Goal: Transaction & Acquisition: Subscribe to service/newsletter

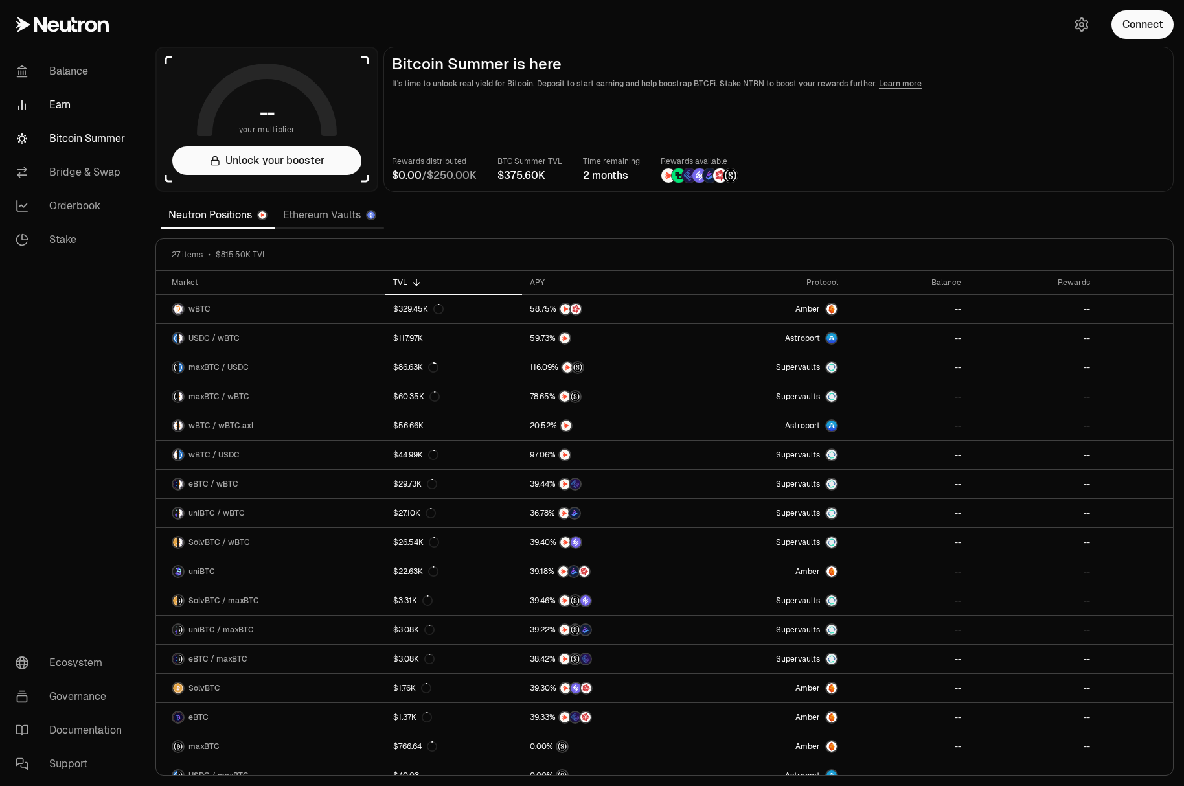
click at [61, 102] on link "Earn" at bounding box center [72, 105] width 135 height 34
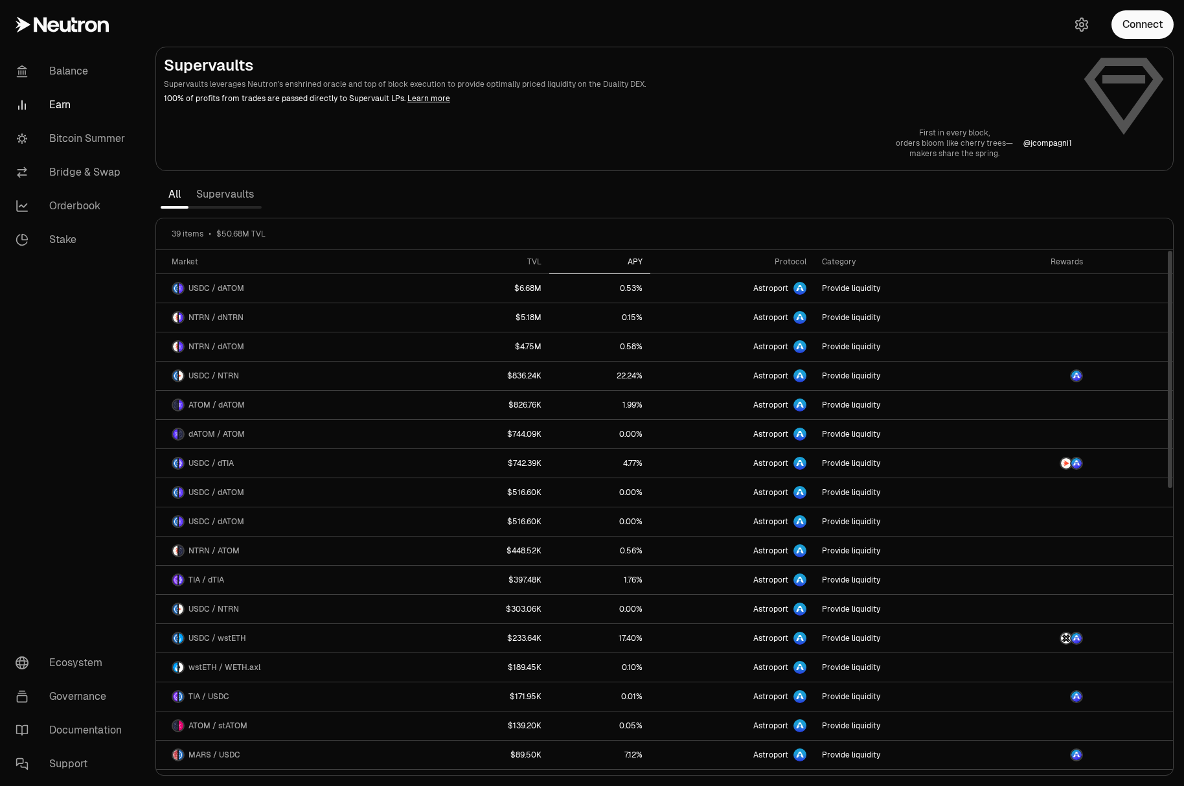
click at [639, 260] on div "APY" at bounding box center [600, 261] width 86 height 10
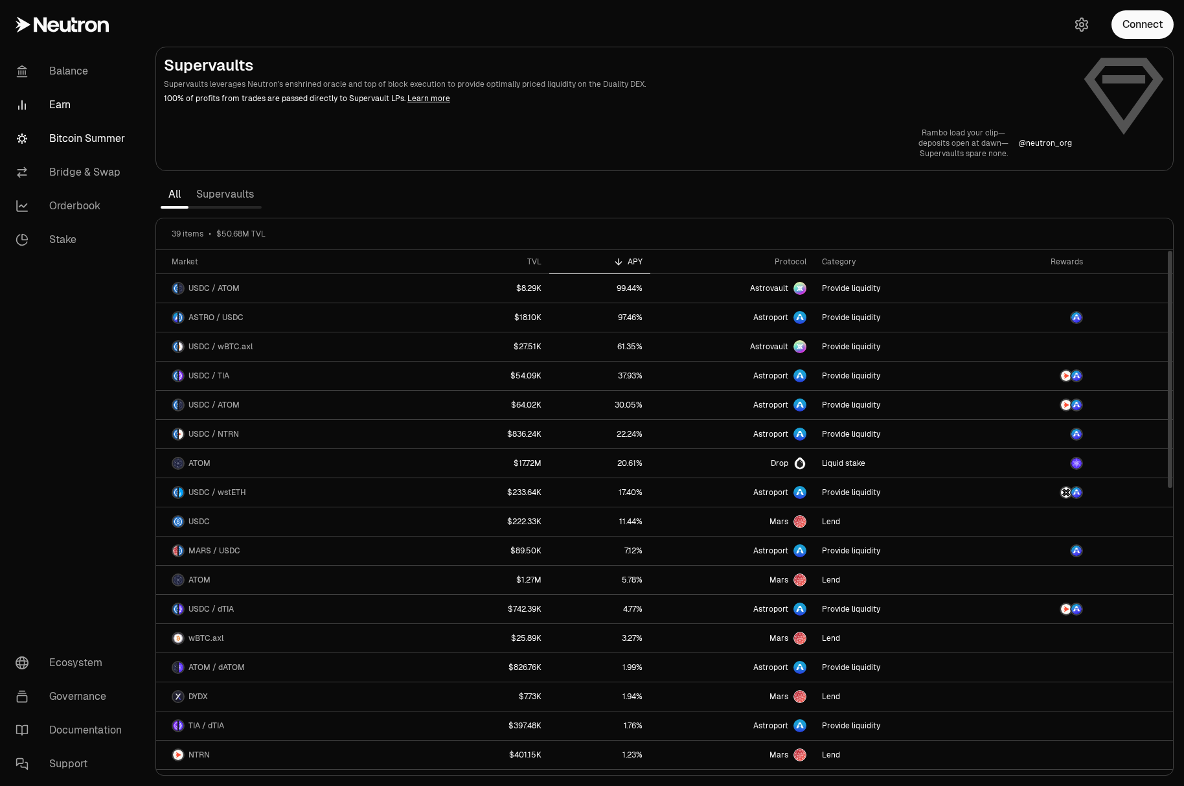
click at [114, 141] on link "Bitcoin Summer" at bounding box center [72, 139] width 135 height 34
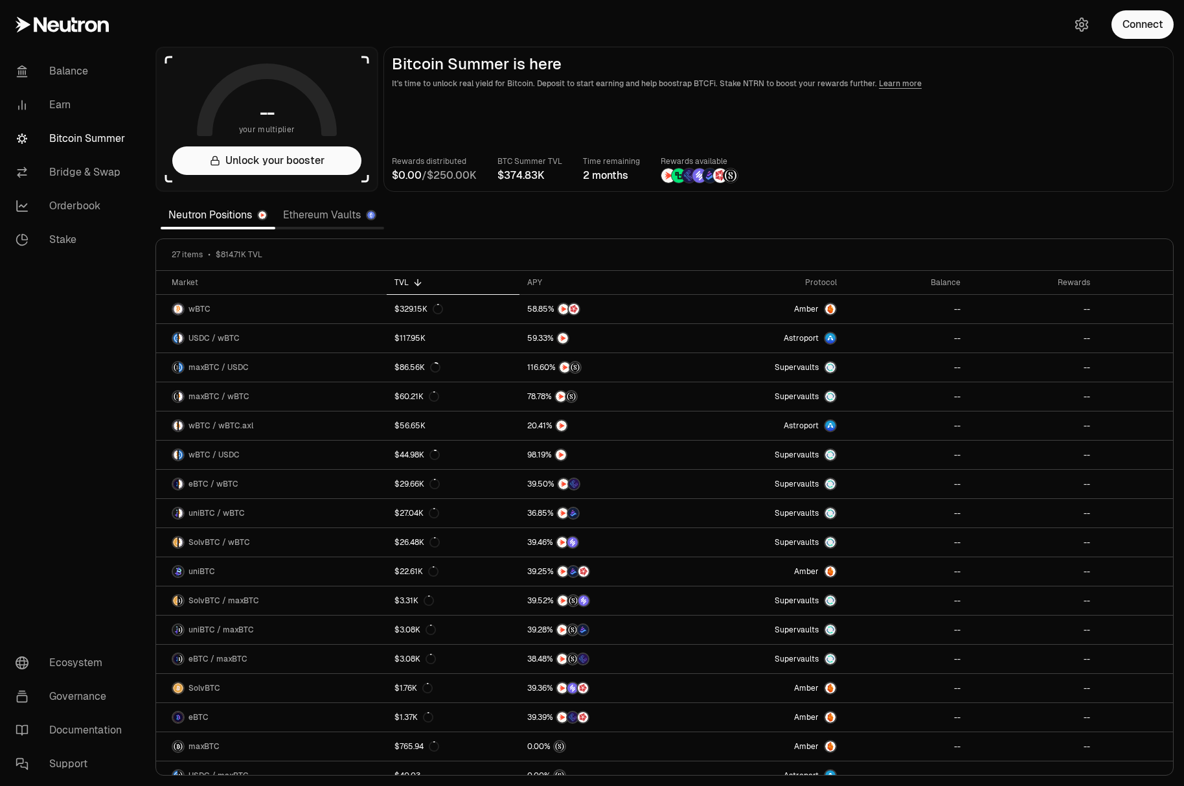
click at [239, 214] on link "Neutron Positions" at bounding box center [218, 215] width 115 height 26
click at [1137, 20] on button "Connect" at bounding box center [1142, 24] width 62 height 28
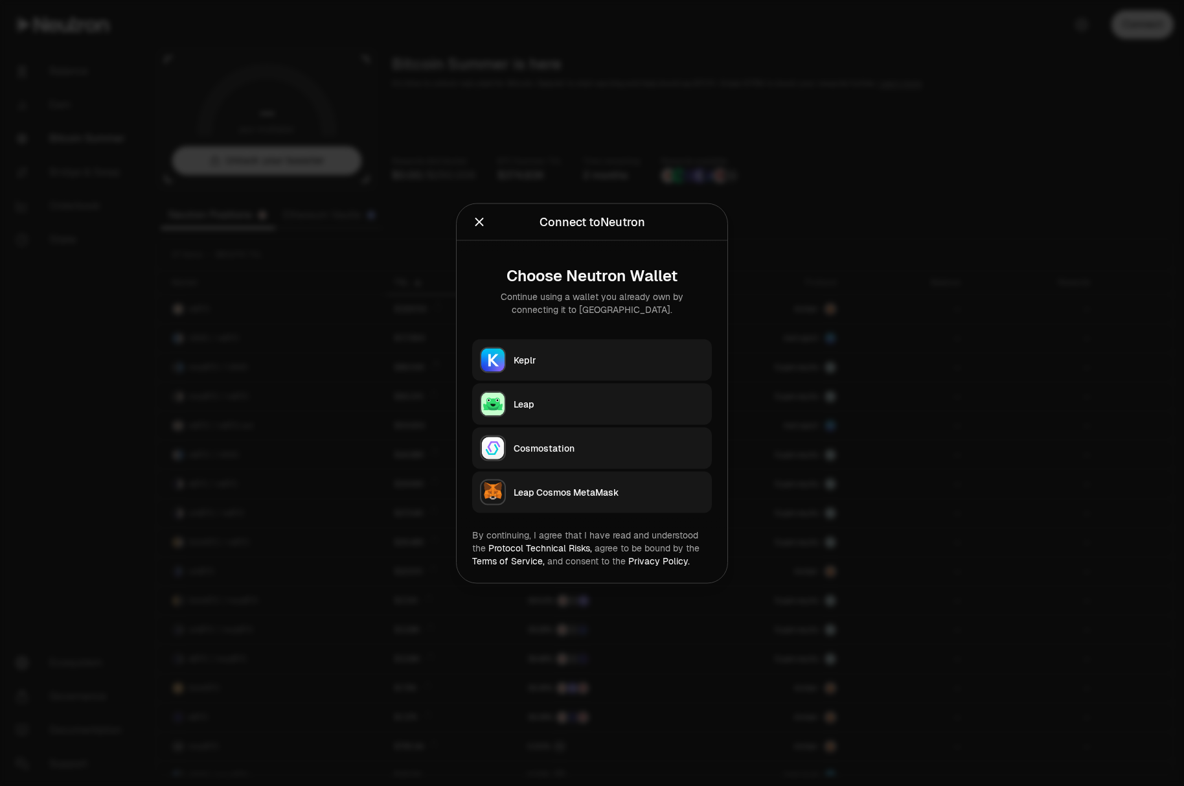
click at [545, 371] on button "Keplr" at bounding box center [592, 359] width 240 height 41
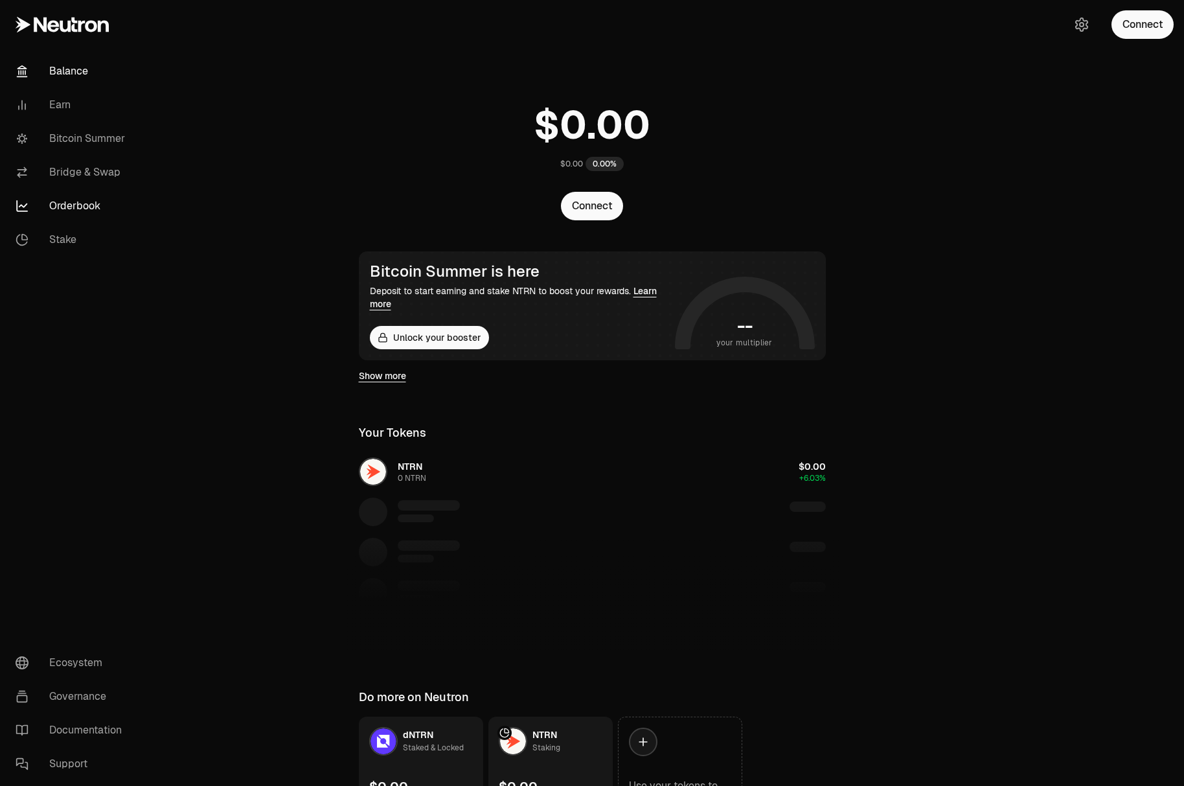
click at [74, 209] on link "Orderbook" at bounding box center [72, 206] width 135 height 34
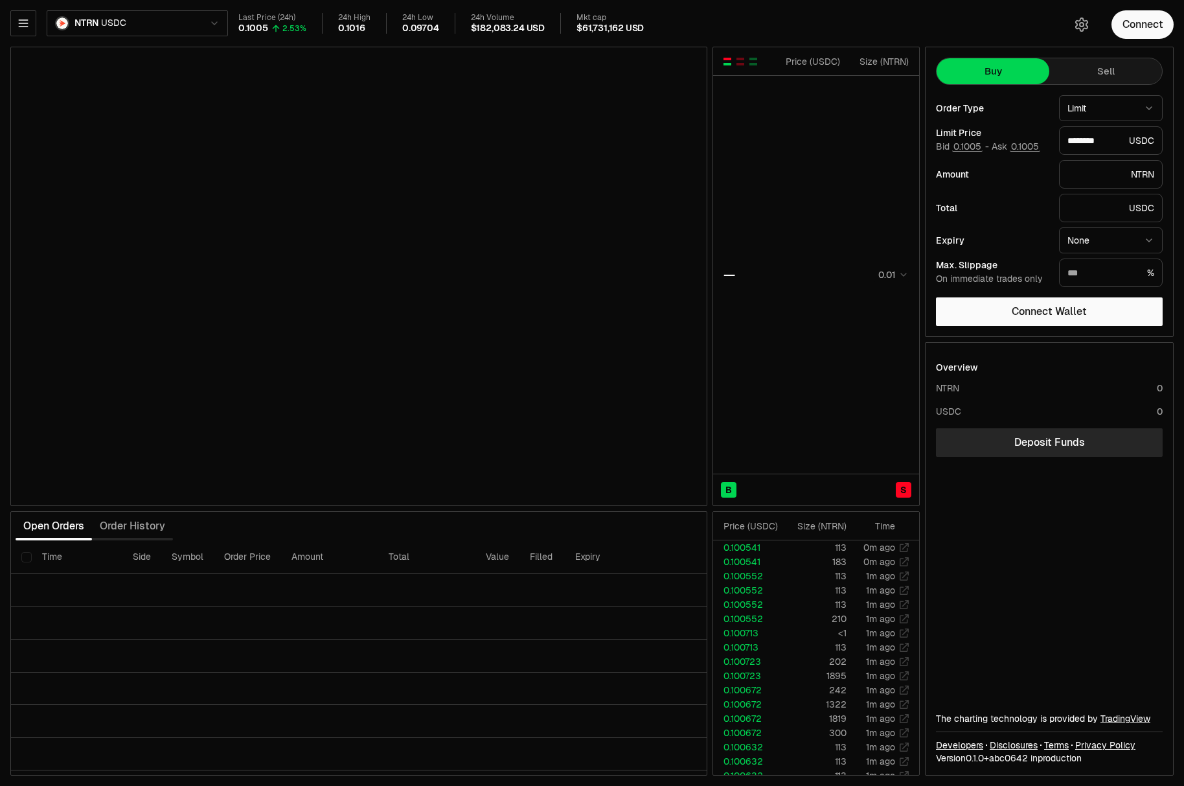
type input "********"
